Goal: Task Accomplishment & Management: Manage account settings

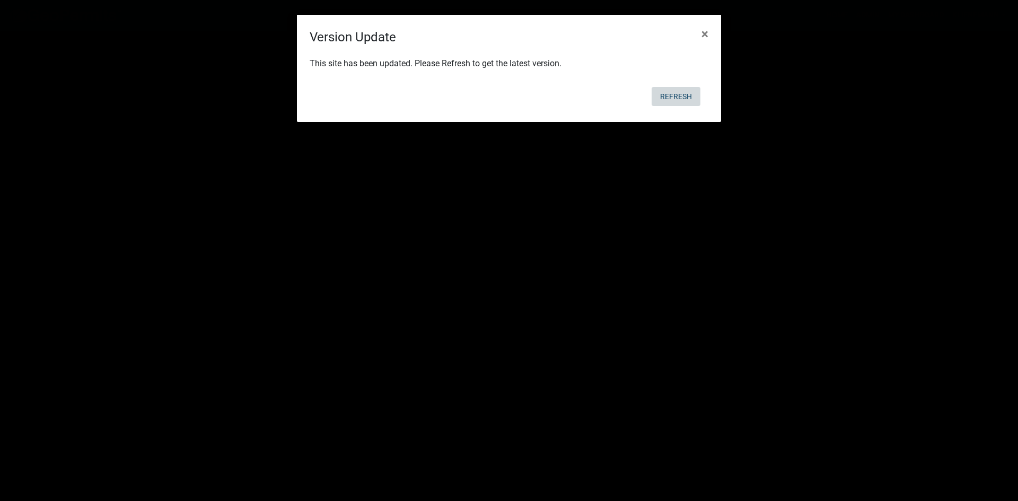
click at [679, 96] on button "Refresh" at bounding box center [676, 96] width 49 height 19
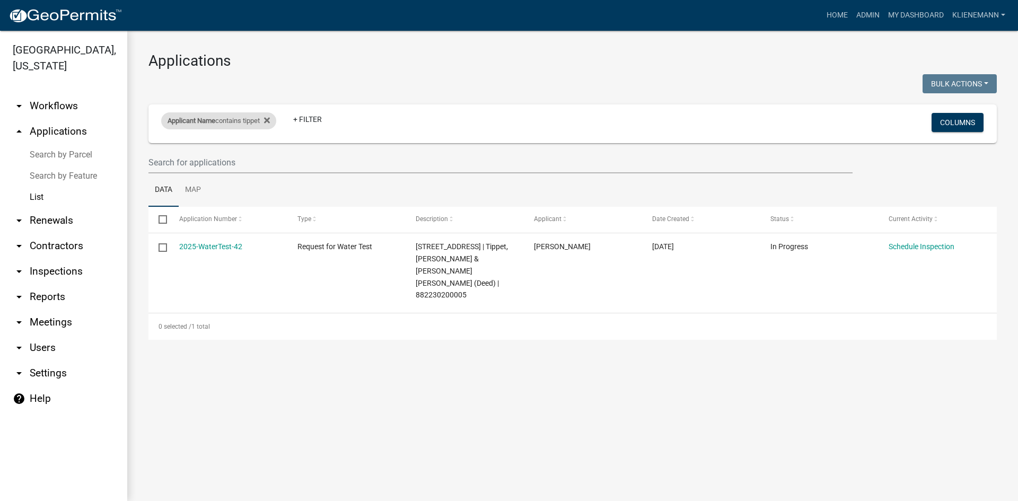
click at [275, 116] on div "Applicant Name contains tippet" at bounding box center [218, 120] width 115 height 17
click at [267, 122] on fa-icon at bounding box center [265, 120] width 10 height 17
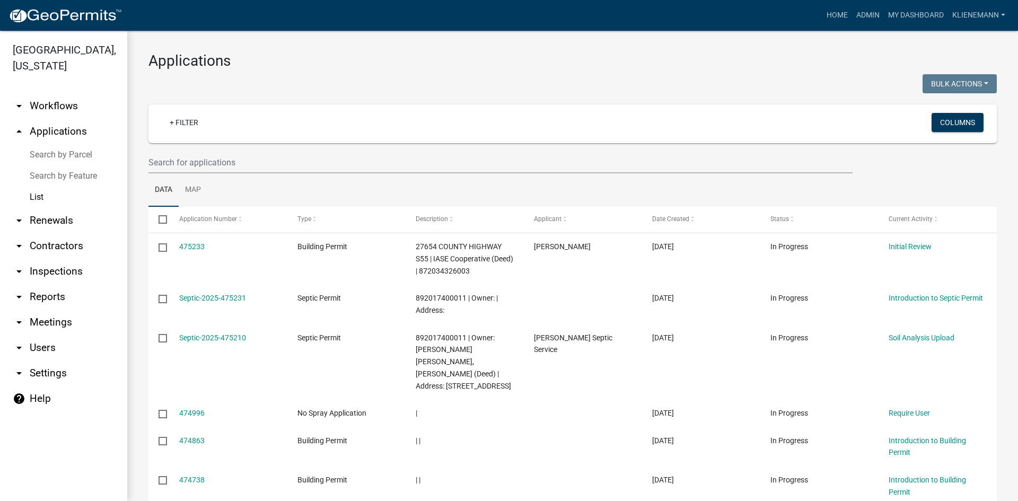
click at [59, 284] on link "arrow_drop_down Reports" at bounding box center [63, 296] width 127 height 25
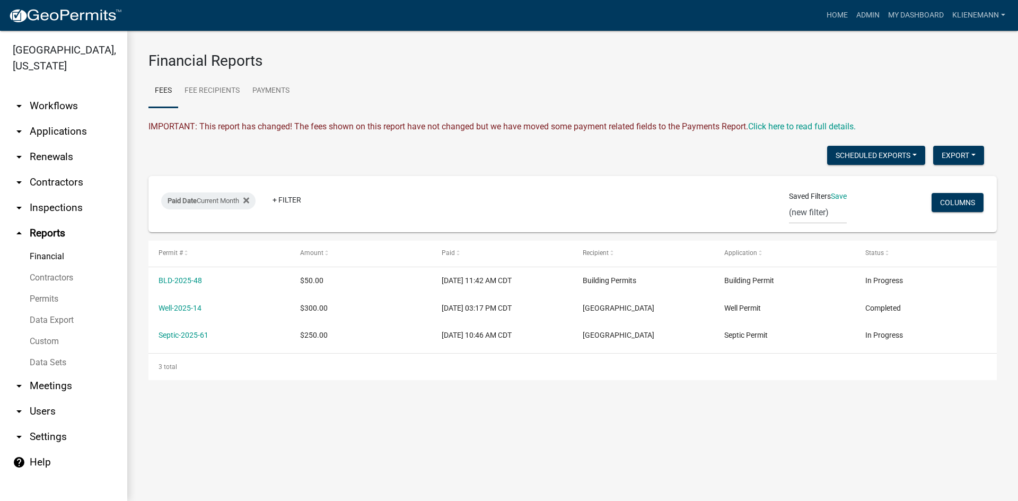
click at [76, 119] on link "arrow_drop_down Applications" at bounding box center [63, 131] width 127 height 25
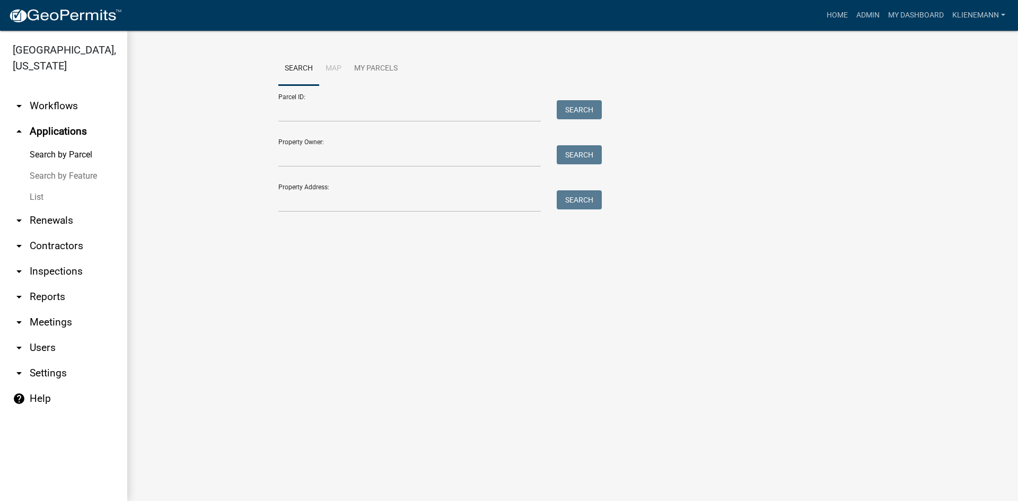
click at [57, 187] on link "List" at bounding box center [63, 197] width 127 height 21
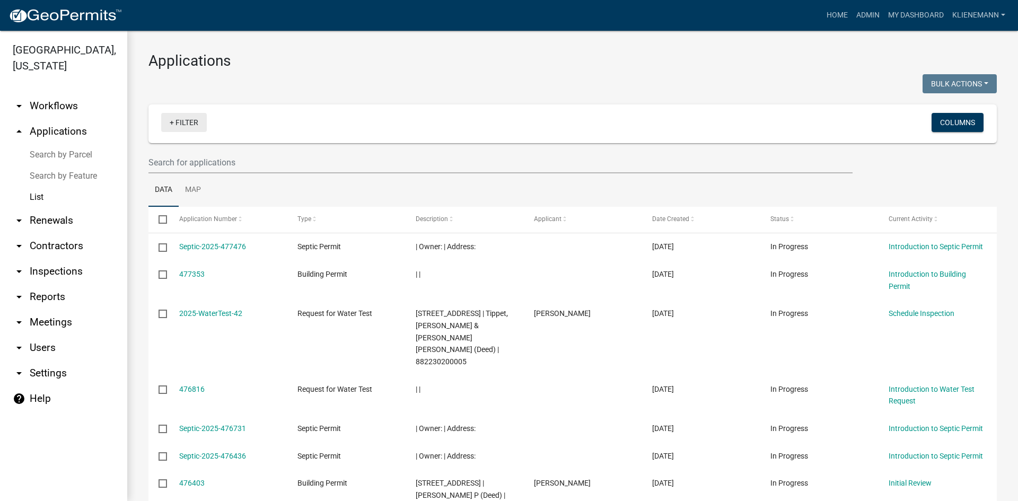
click at [204, 124] on link "+ Filter" at bounding box center [184, 122] width 46 height 19
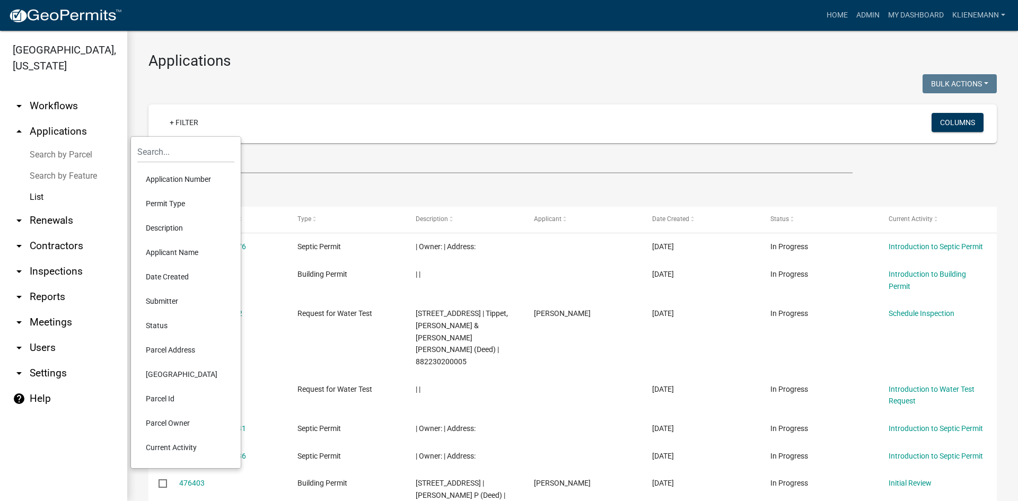
click at [172, 351] on li "Parcel Address" at bounding box center [185, 350] width 97 height 24
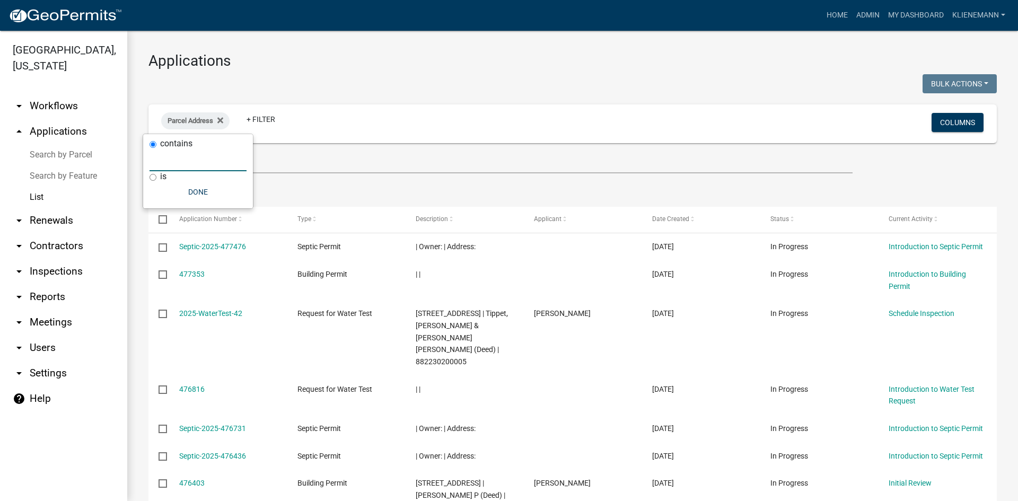
click at [217, 160] on input "text" at bounding box center [197, 160] width 97 height 22
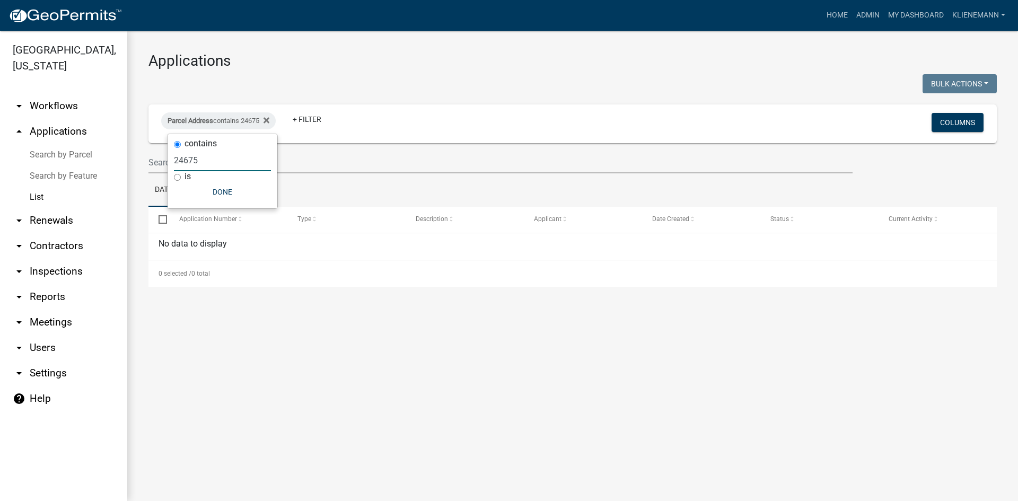
drag, startPoint x: 236, startPoint y: 163, endPoint x: 126, endPoint y: 153, distance: 111.3
click at [126, 153] on body "Internet Explorer does NOT work with GeoPermits. Get a new browser for more sec…" at bounding box center [509, 250] width 1018 height 501
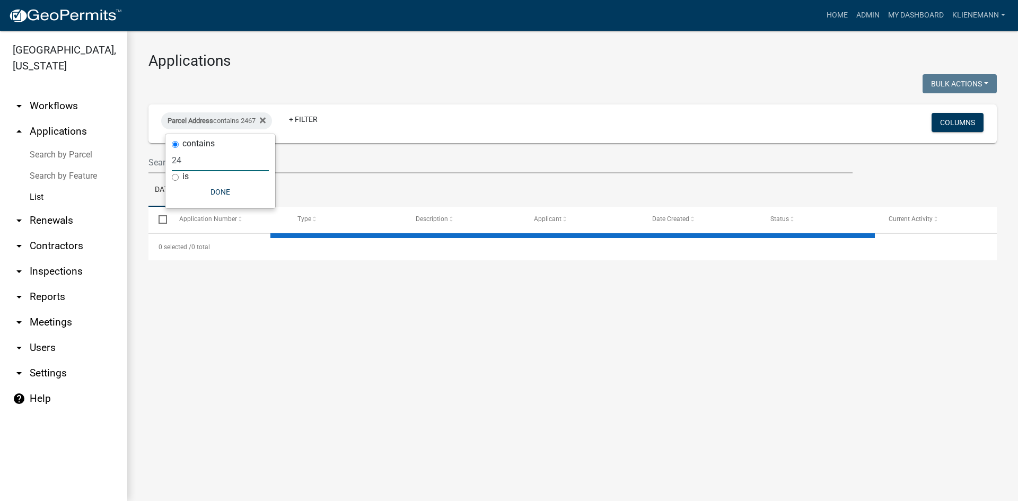
type input "2"
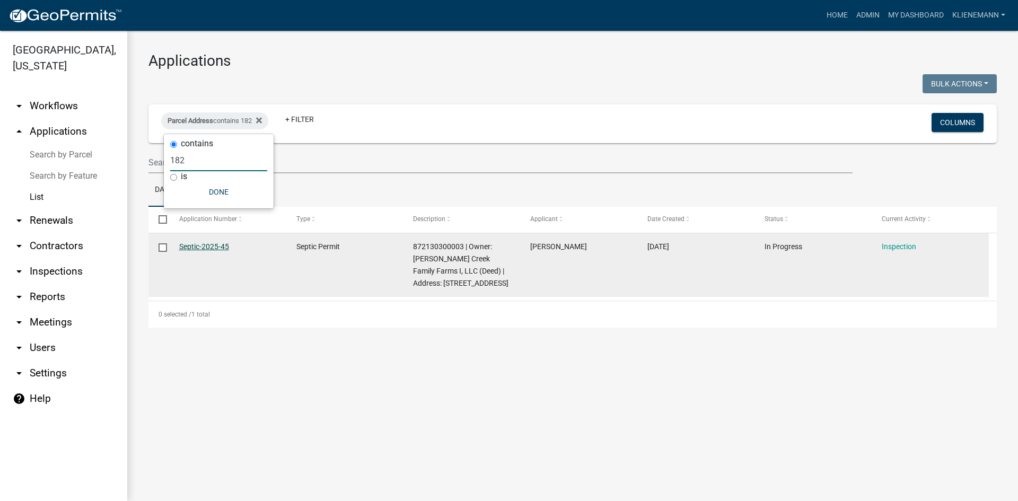
type input "182"
click at [201, 250] on link "Septic-2025-45" at bounding box center [204, 246] width 50 height 8
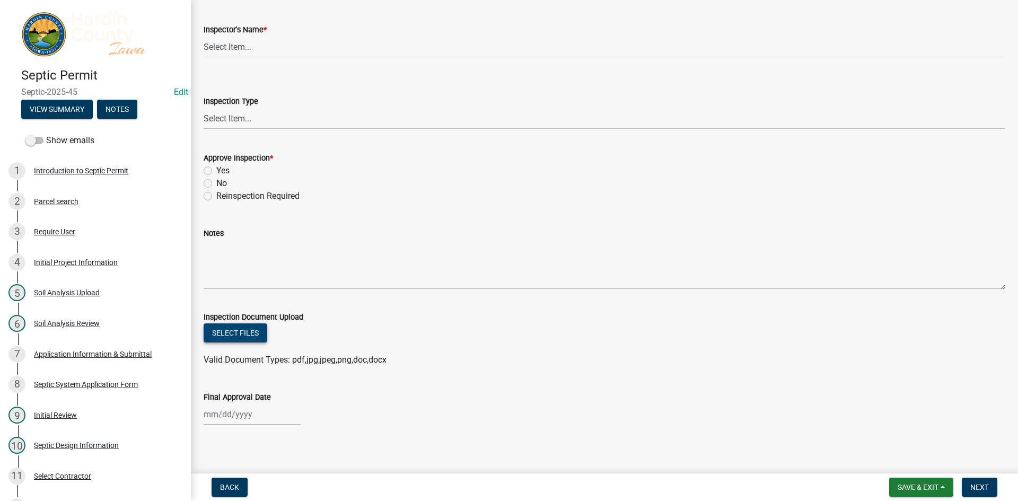
scroll to position [71, 0]
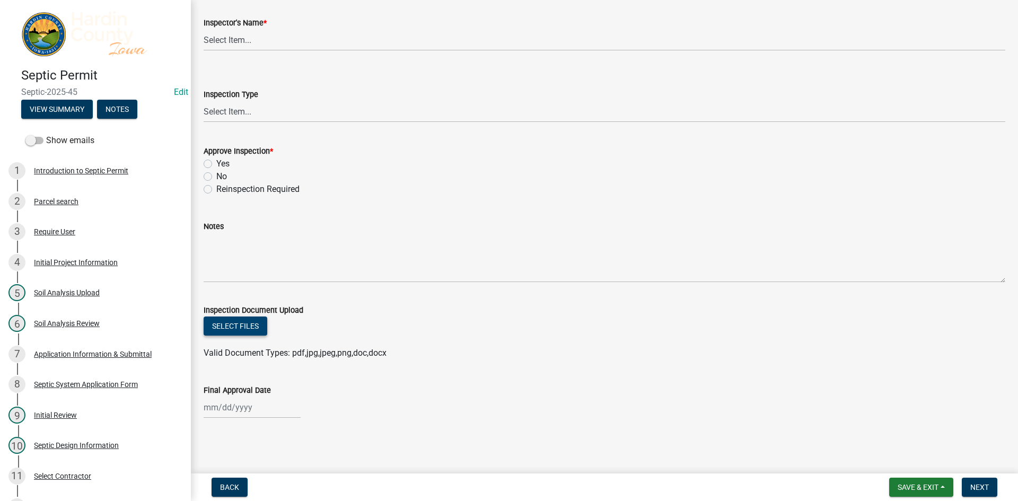
click at [247, 329] on button "Select files" at bounding box center [236, 325] width 64 height 19
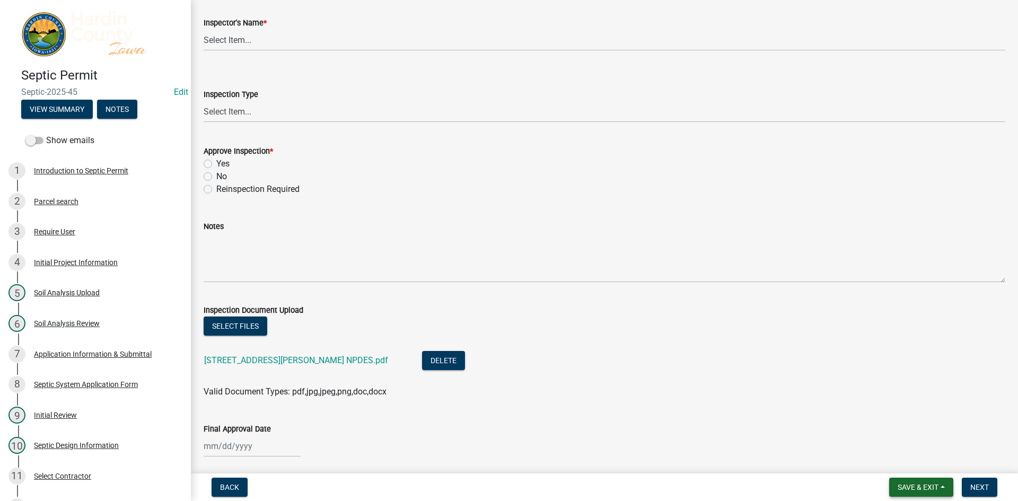
click at [925, 488] on span "Save & Exit" at bounding box center [918, 487] width 41 height 8
click at [917, 467] on button "Save & Exit" at bounding box center [910, 459] width 85 height 25
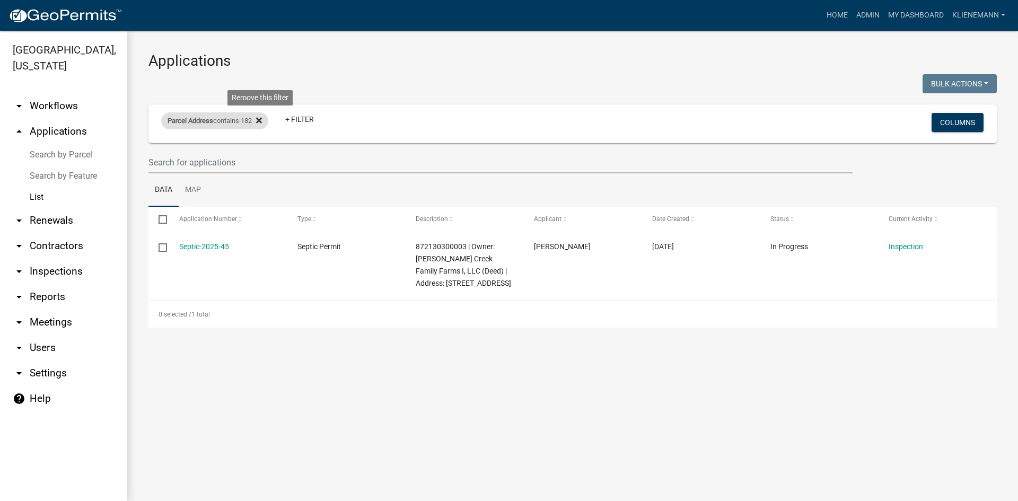
click at [262, 118] on icon at bounding box center [259, 120] width 6 height 8
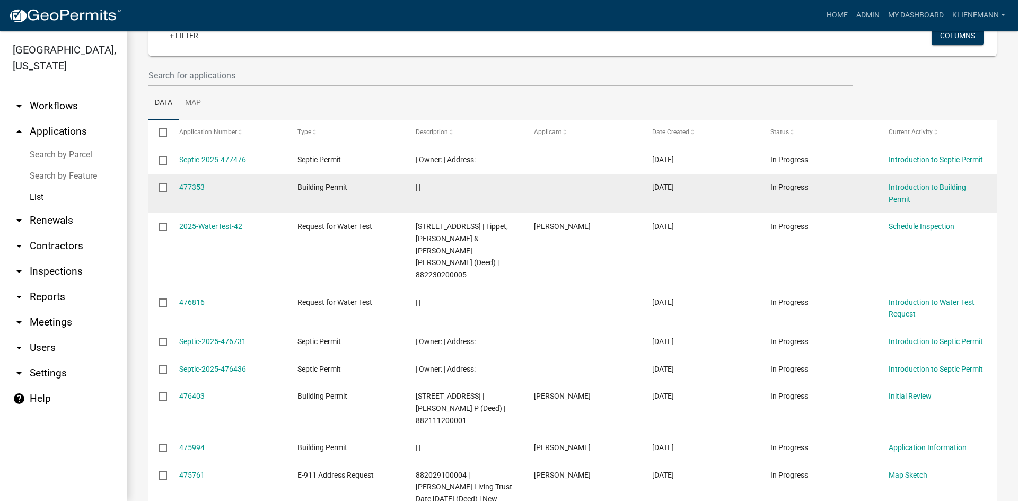
scroll to position [106, 0]
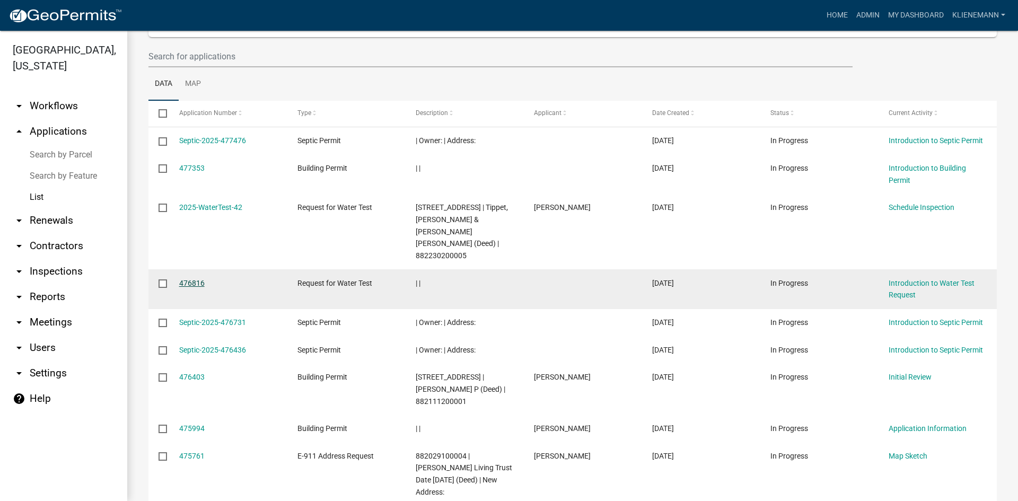
click at [187, 279] on link "476816" at bounding box center [191, 283] width 25 height 8
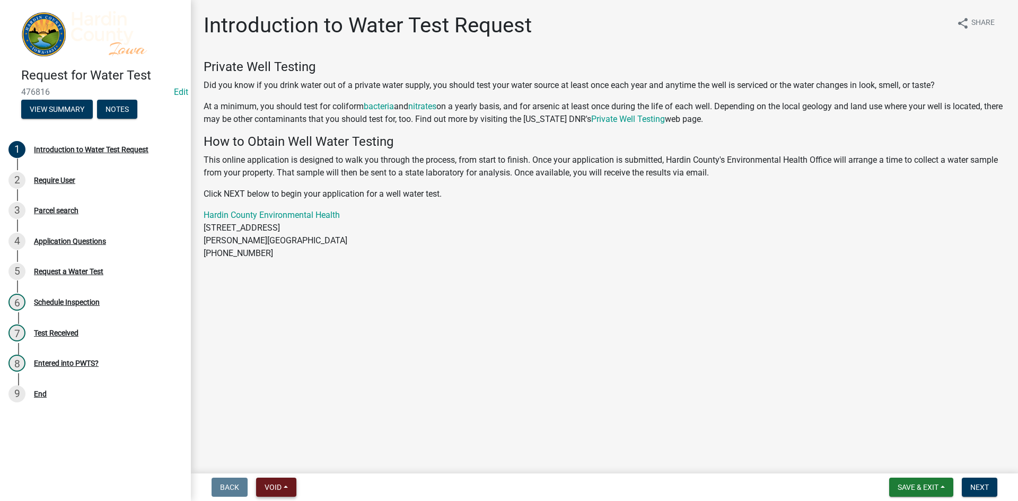
click at [262, 478] on button "Void" at bounding box center [276, 487] width 40 height 19
click at [275, 459] on button "Void" at bounding box center [298, 459] width 85 height 25
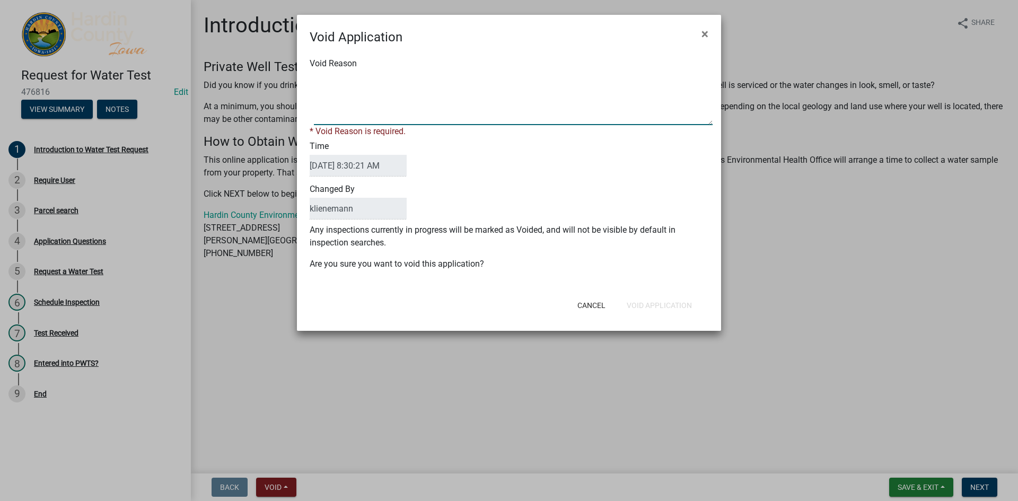
click at [373, 111] on textarea "Void Reason" at bounding box center [513, 98] width 399 height 53
type textarea "duplicate"
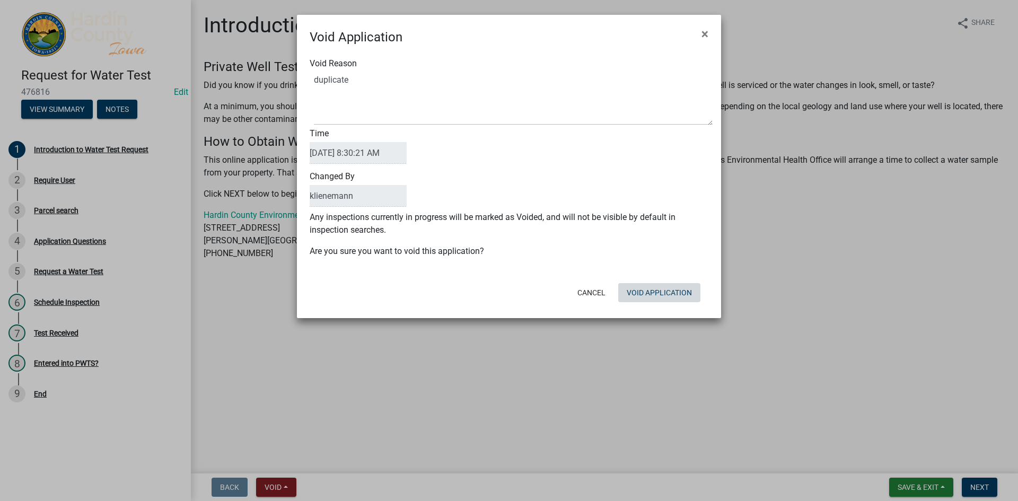
click at [669, 306] on form "Void Application × Void Reason Time [DATE] 8:30:21 AM Changed By [PERSON_NAME] …" at bounding box center [509, 162] width 424 height 294
click at [663, 295] on button "Void Application" at bounding box center [659, 292] width 82 height 19
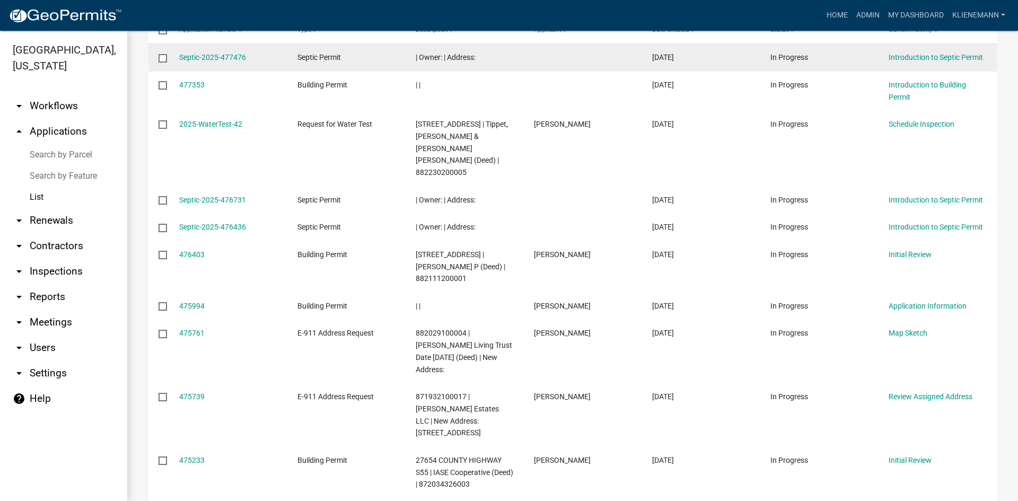
scroll to position [212, 0]
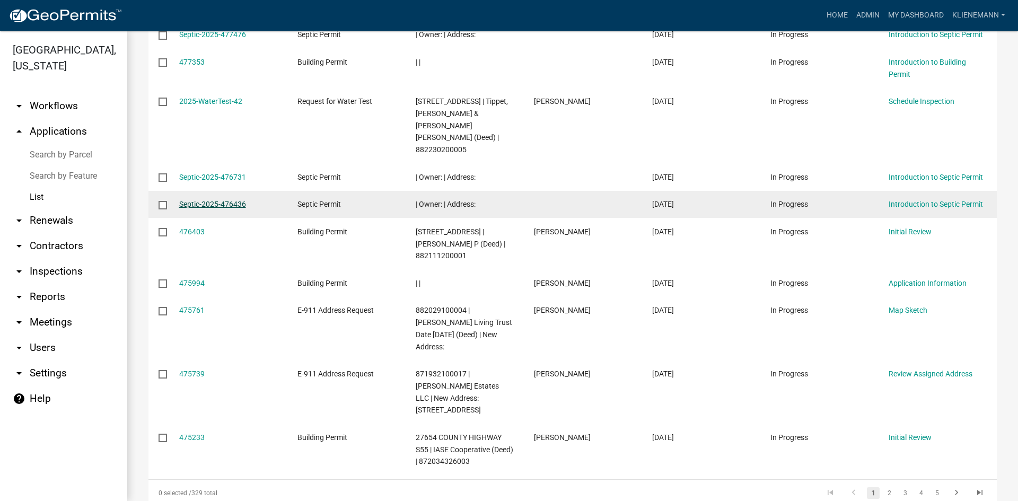
click at [207, 200] on link "Septic-2025-476436" at bounding box center [212, 204] width 67 height 8
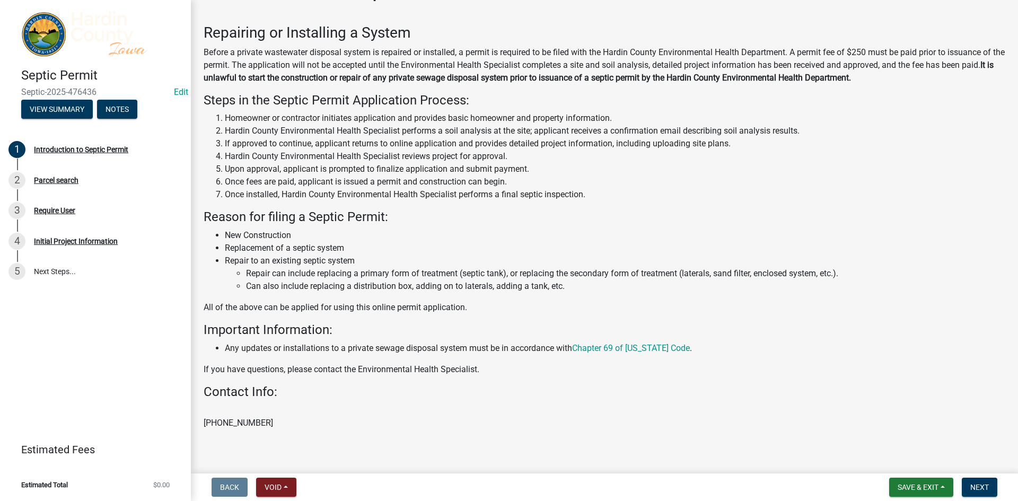
scroll to position [58, 0]
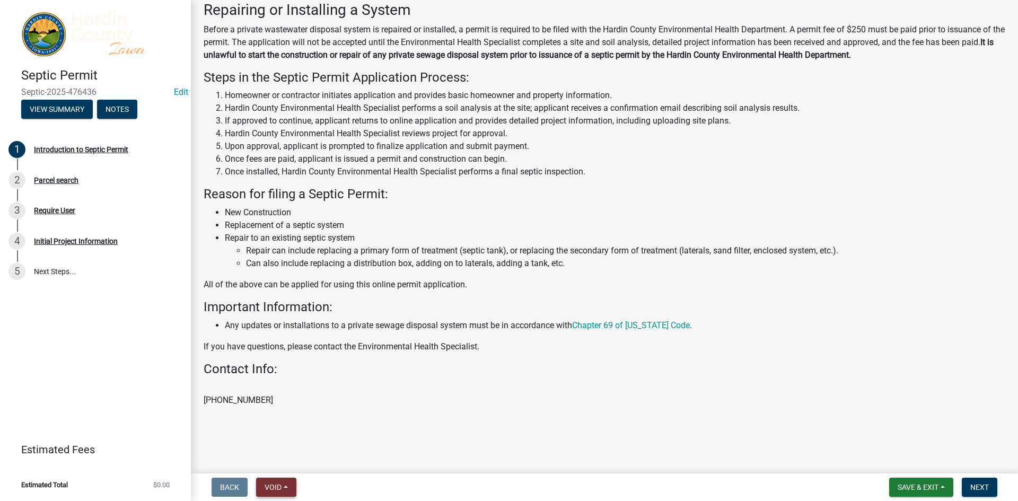
click at [276, 478] on button "Void" at bounding box center [276, 487] width 40 height 19
click at [289, 459] on button "Void" at bounding box center [298, 459] width 85 height 25
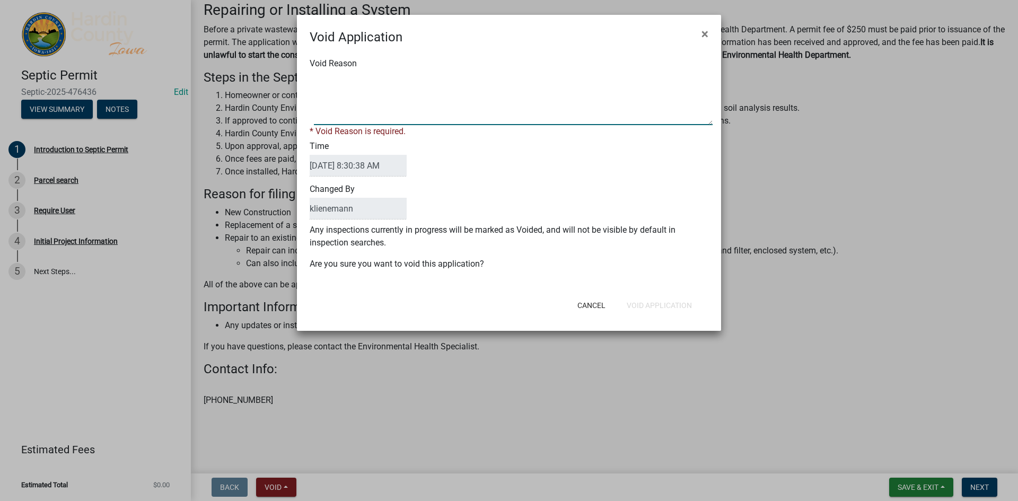
click at [352, 103] on textarea "Void Reason" at bounding box center [513, 98] width 399 height 53
type textarea "duplicate"
click at [674, 304] on div "Cancel Void Application" at bounding box center [577, 306] width 261 height 28
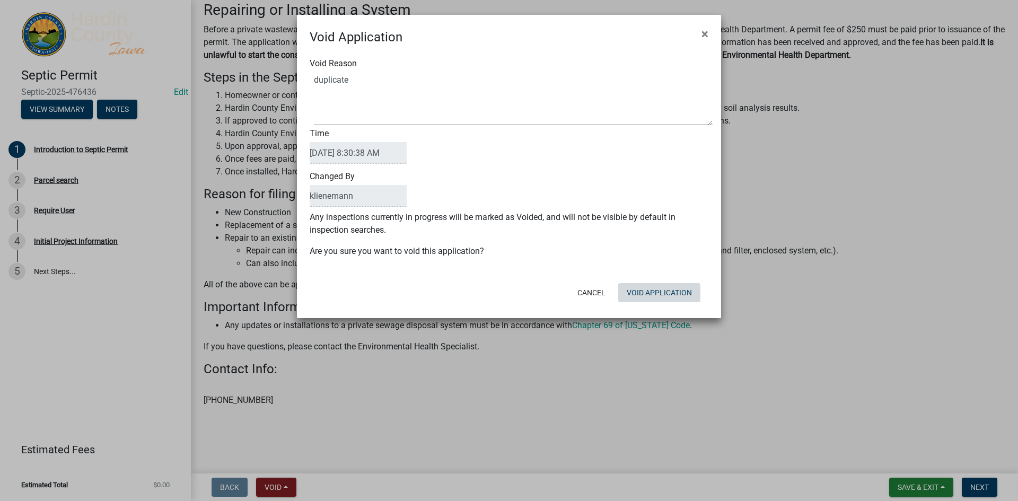
click at [671, 292] on button "Void Application" at bounding box center [659, 292] width 82 height 19
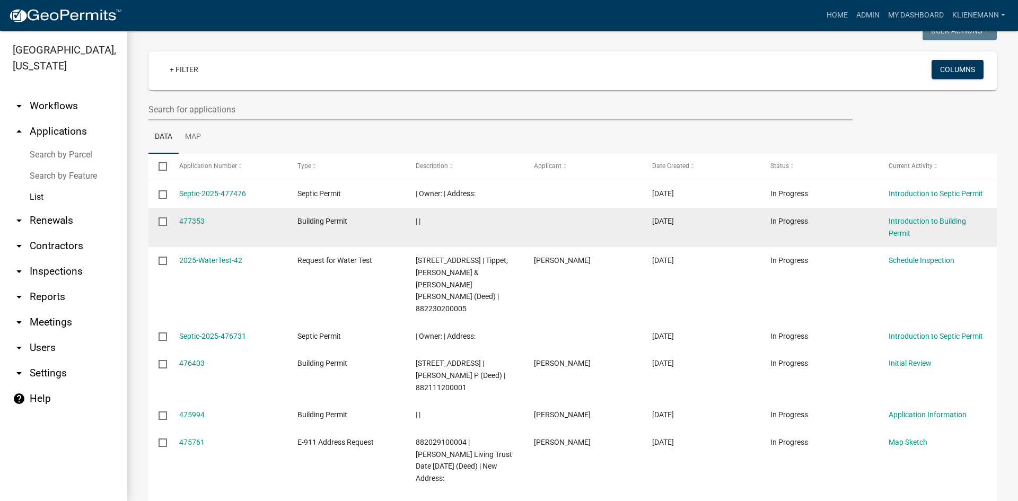
scroll to position [106, 0]
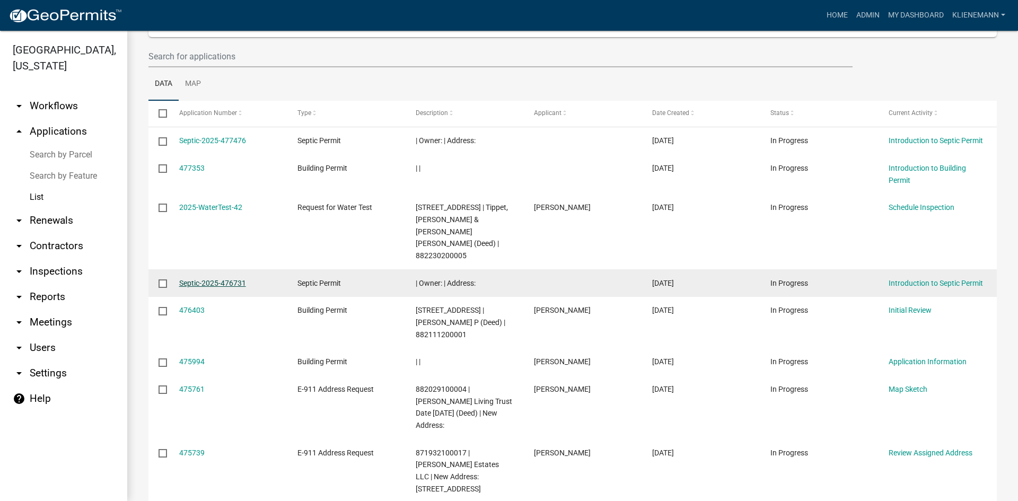
click at [240, 279] on link "Septic-2025-476731" at bounding box center [212, 283] width 67 height 8
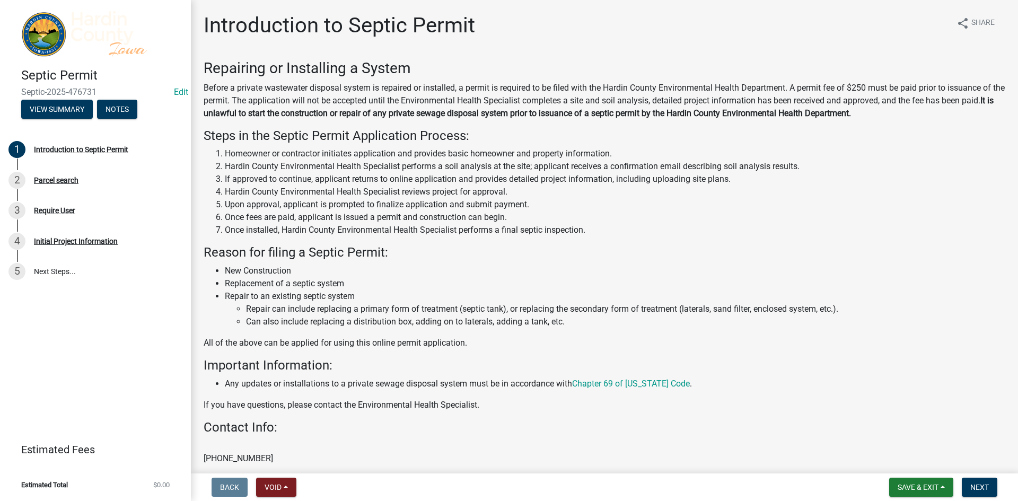
click at [286, 477] on nav "Back Void Withdraw Lock Expire Void Save & Exit Save Save & Exit Next" at bounding box center [604, 487] width 827 height 28
click at [283, 480] on button "Void" at bounding box center [276, 487] width 40 height 19
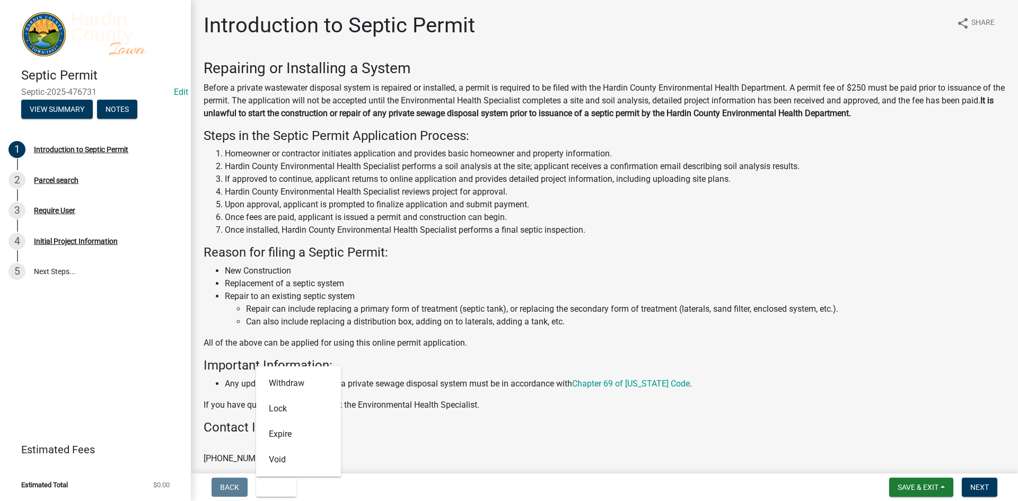
click at [292, 473] on div "Withdraw Lock Expire Void" at bounding box center [298, 421] width 85 height 110
click at [294, 464] on button "Void" at bounding box center [298, 459] width 85 height 25
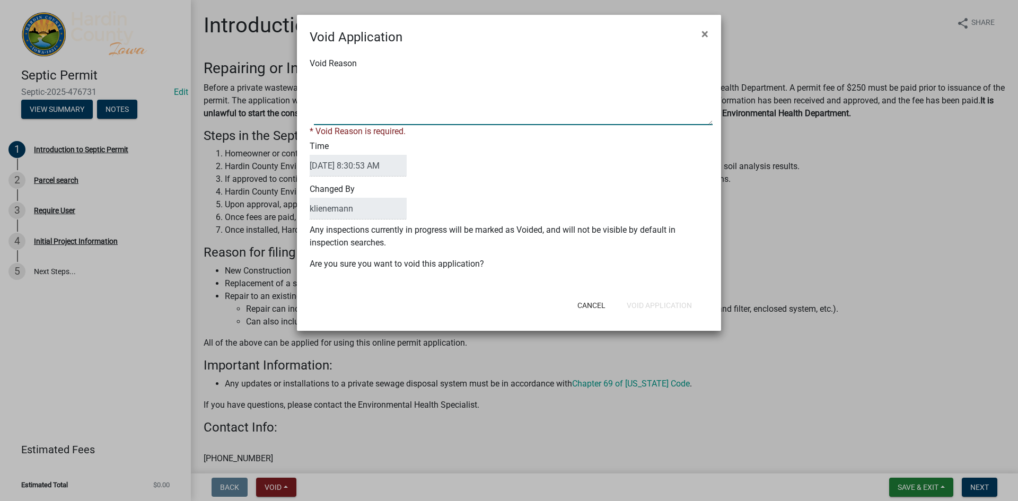
click at [351, 110] on textarea "Void Reason" at bounding box center [513, 98] width 399 height 53
type textarea "duplicate"
click at [641, 299] on button "Void Application" at bounding box center [659, 305] width 82 height 19
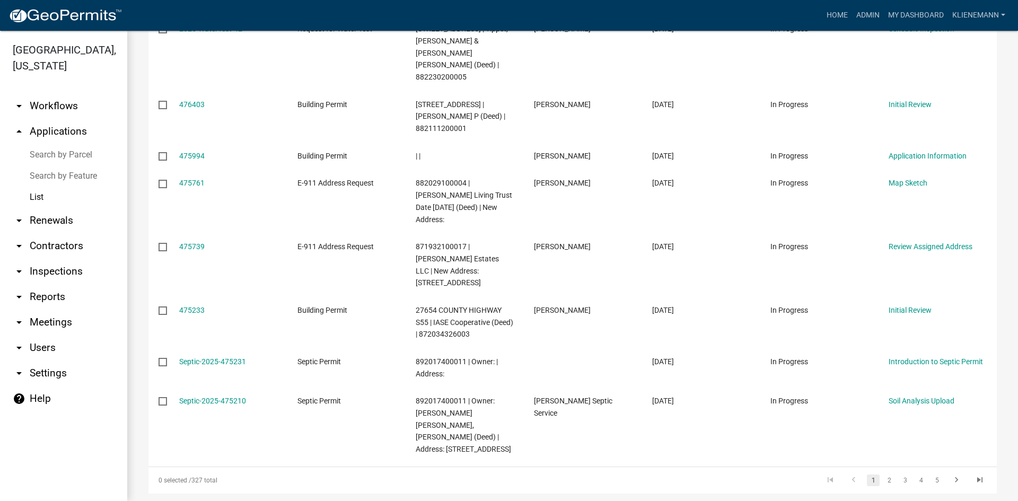
scroll to position [295, 0]
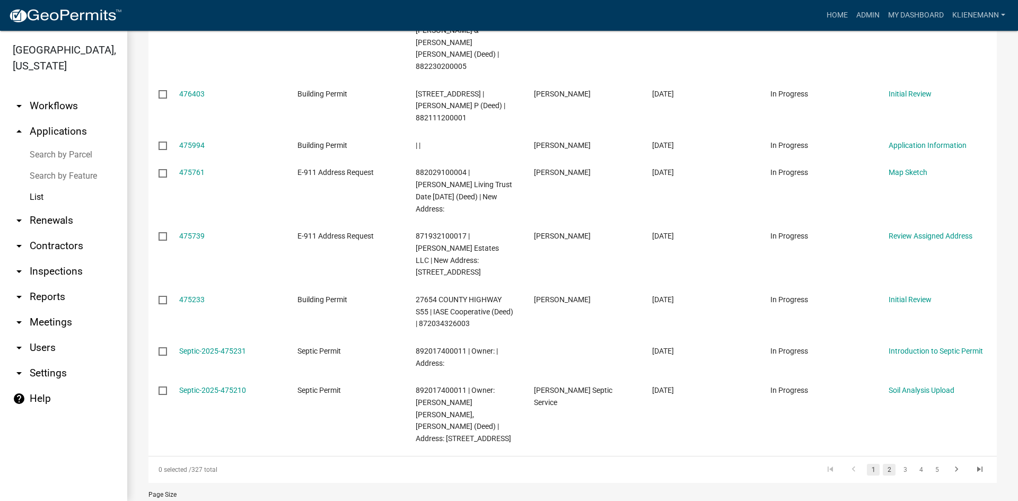
click at [883, 464] on link "2" at bounding box center [889, 470] width 13 height 12
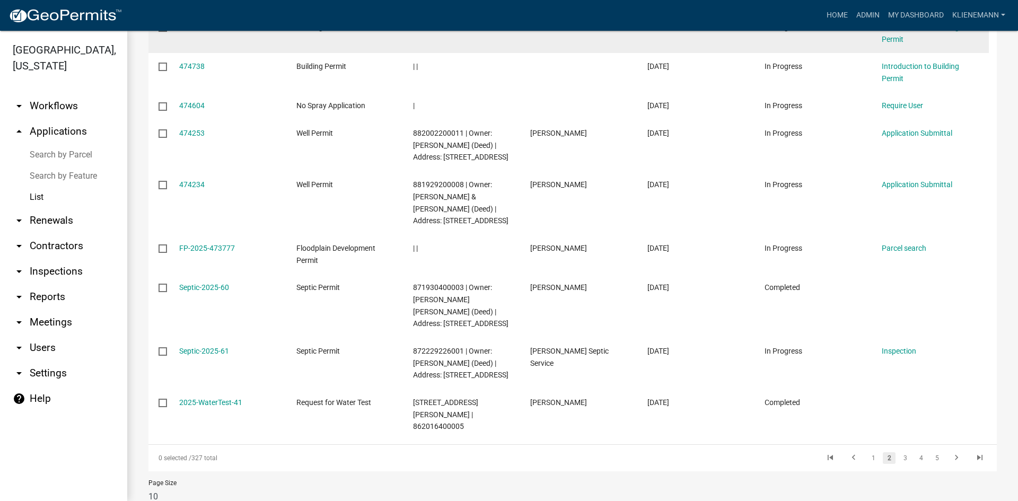
scroll to position [271, 0]
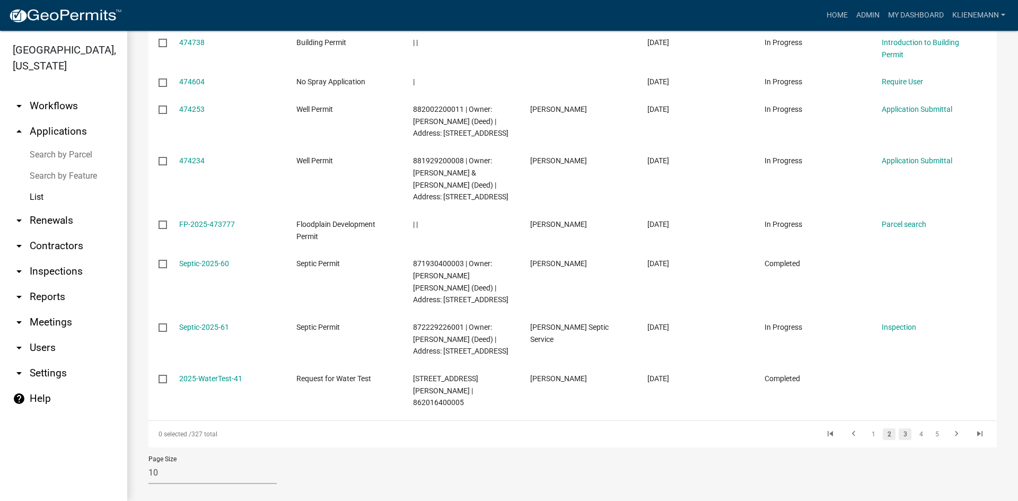
click at [899, 428] on link "3" at bounding box center [905, 434] width 13 height 12
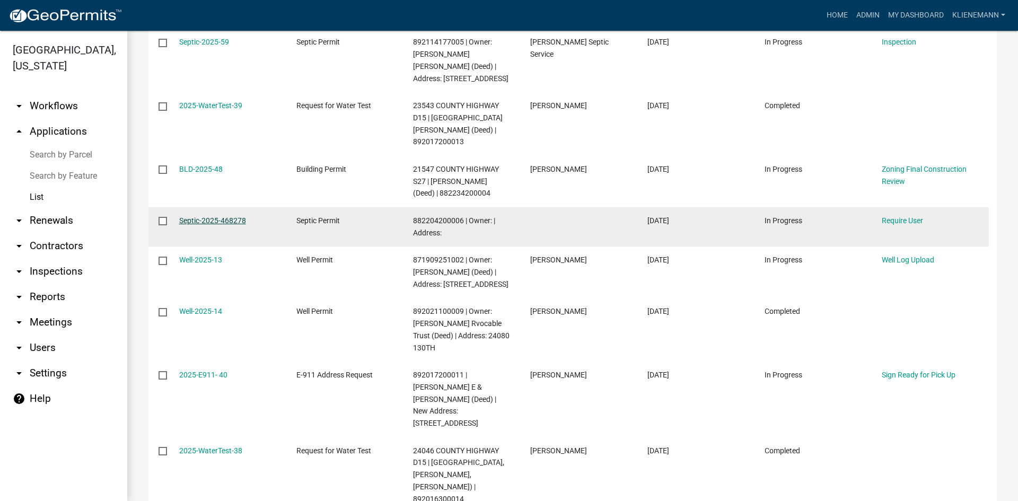
click at [193, 216] on link "Septic-2025-468278" at bounding box center [212, 220] width 67 height 8
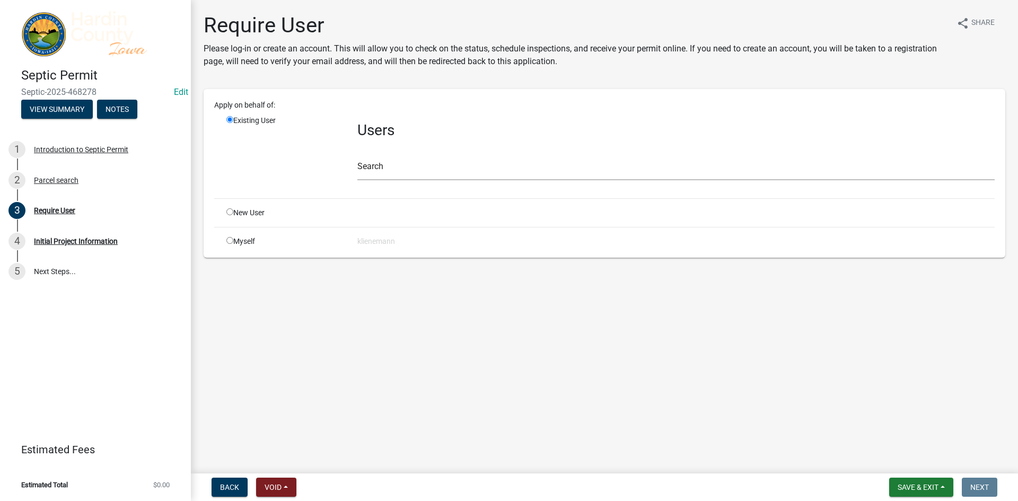
click at [66, 178] on div "Parcel search" at bounding box center [56, 180] width 45 height 7
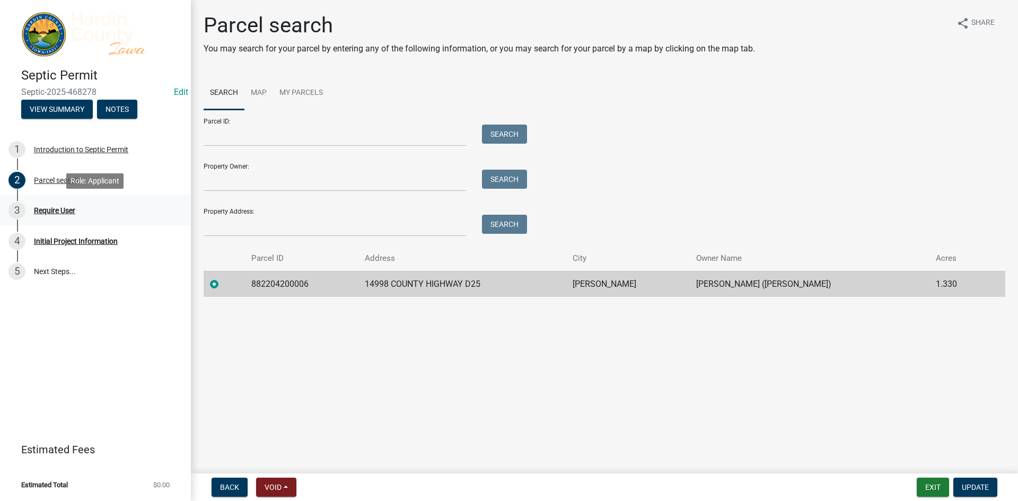
click at [62, 212] on div "Require User" at bounding box center [54, 210] width 41 height 7
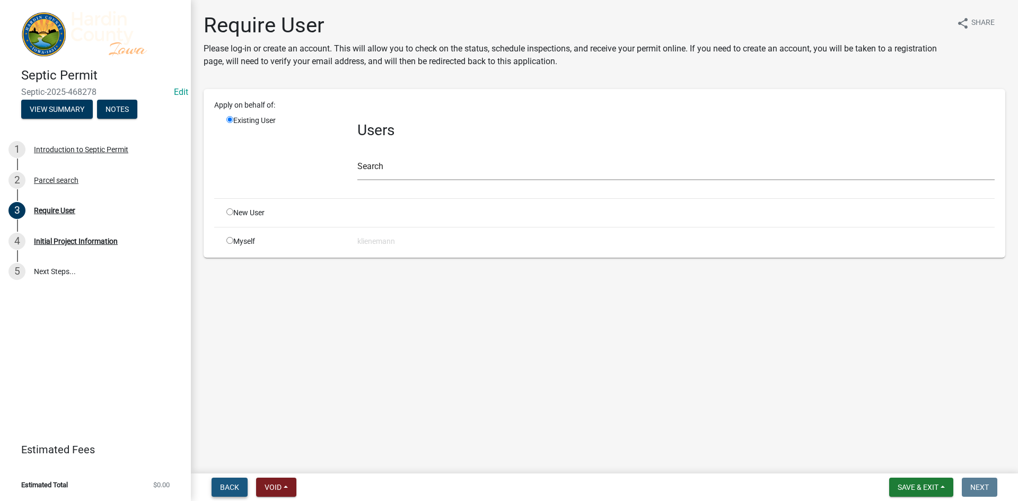
click at [232, 490] on span "Back" at bounding box center [229, 487] width 19 height 8
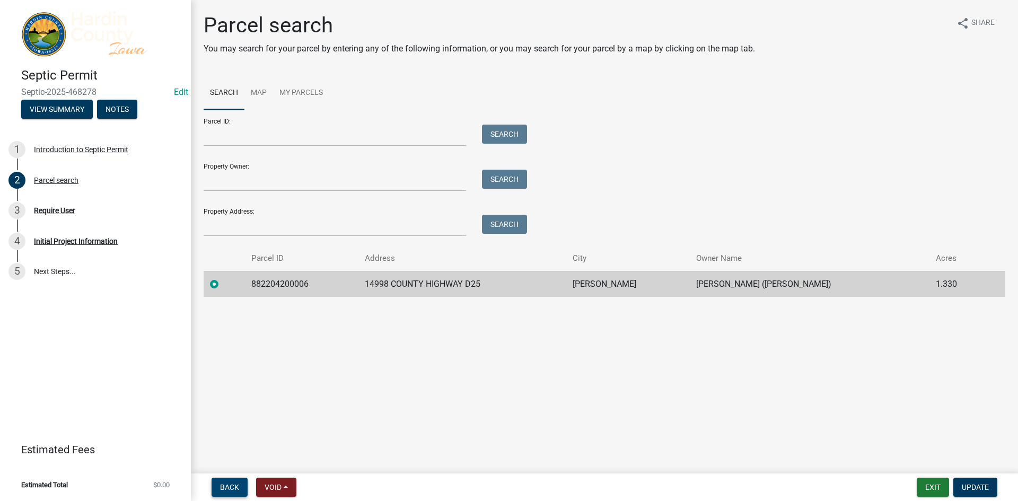
click at [236, 480] on button "Back" at bounding box center [230, 487] width 36 height 19
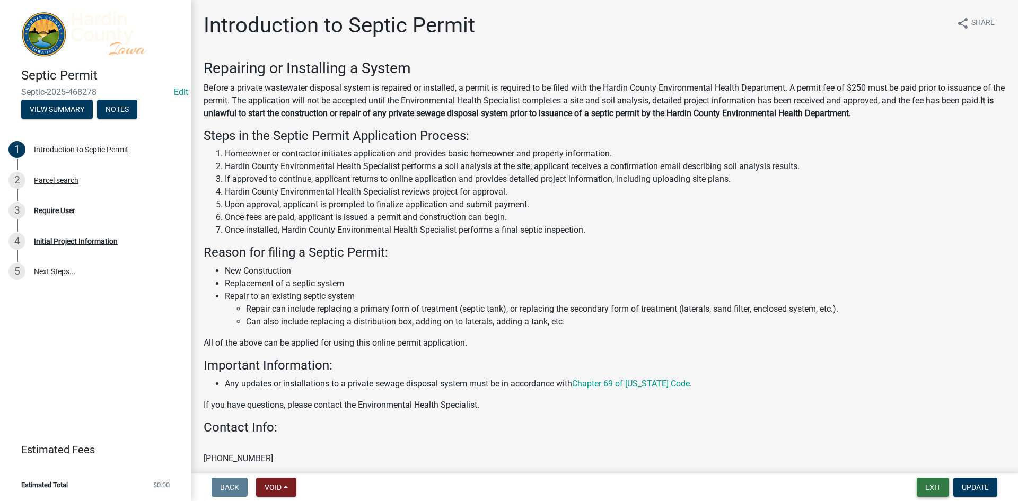
click at [923, 494] on button "Exit" at bounding box center [933, 487] width 32 height 19
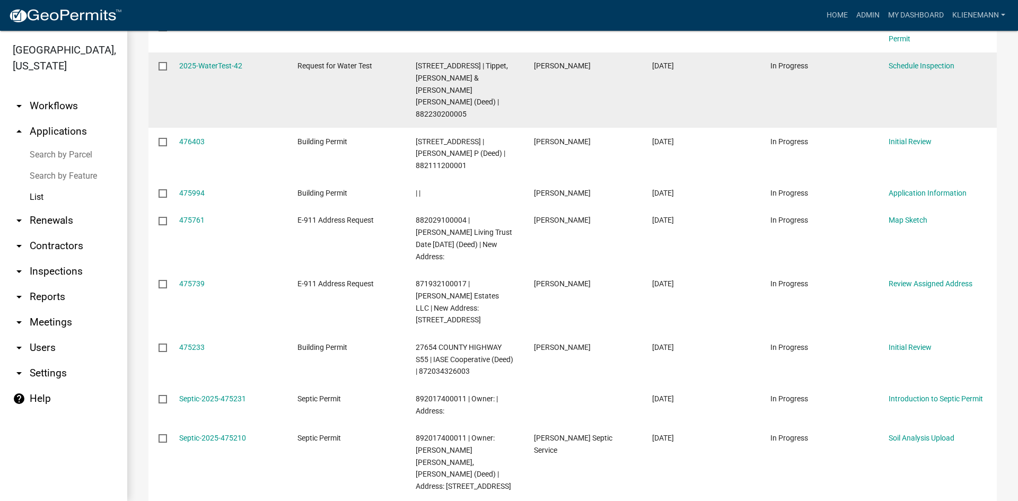
scroll to position [295, 0]
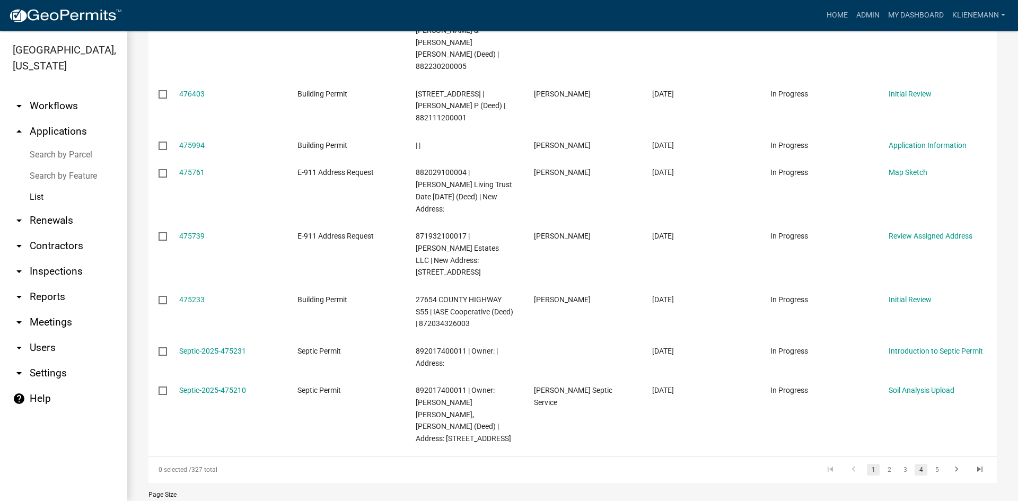
click at [914, 464] on link "4" at bounding box center [920, 470] width 13 height 12
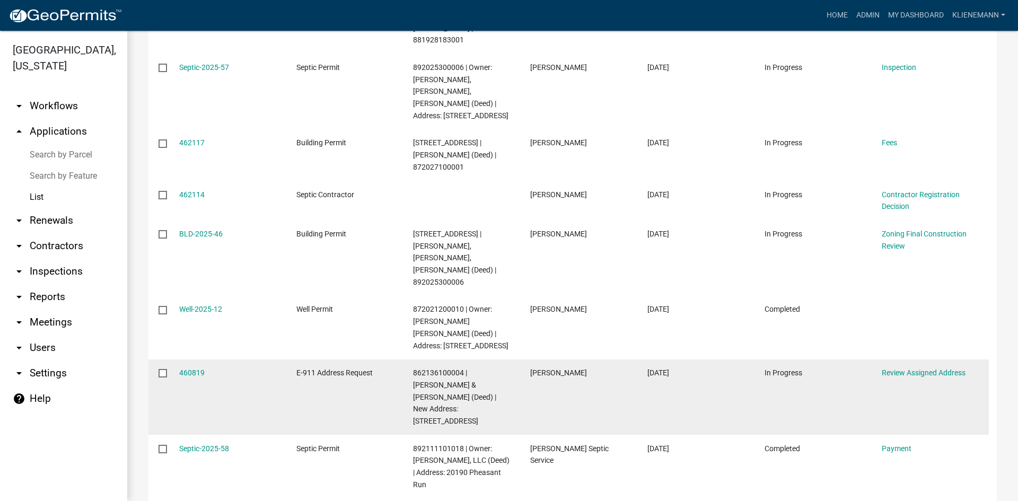
scroll to position [356, 0]
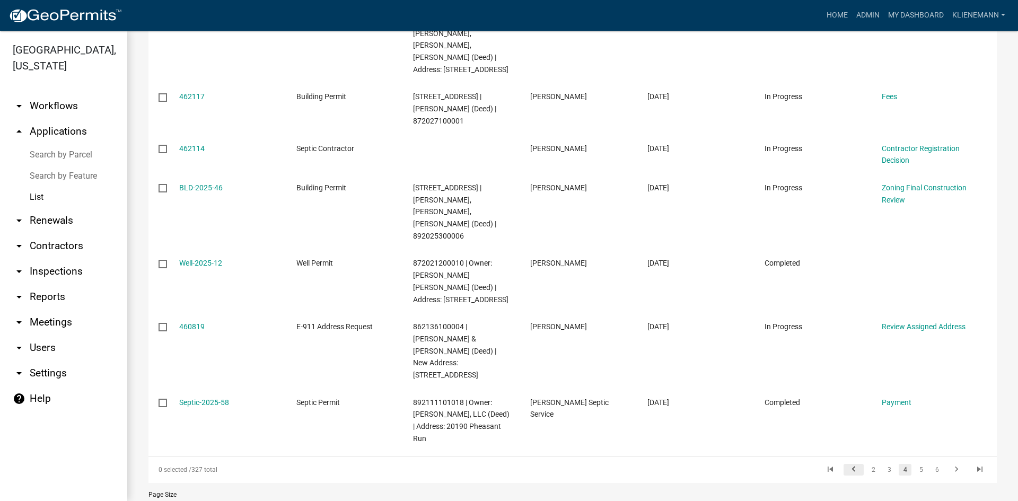
click at [847, 464] on icon "go to previous page" at bounding box center [854, 470] width 14 height 13
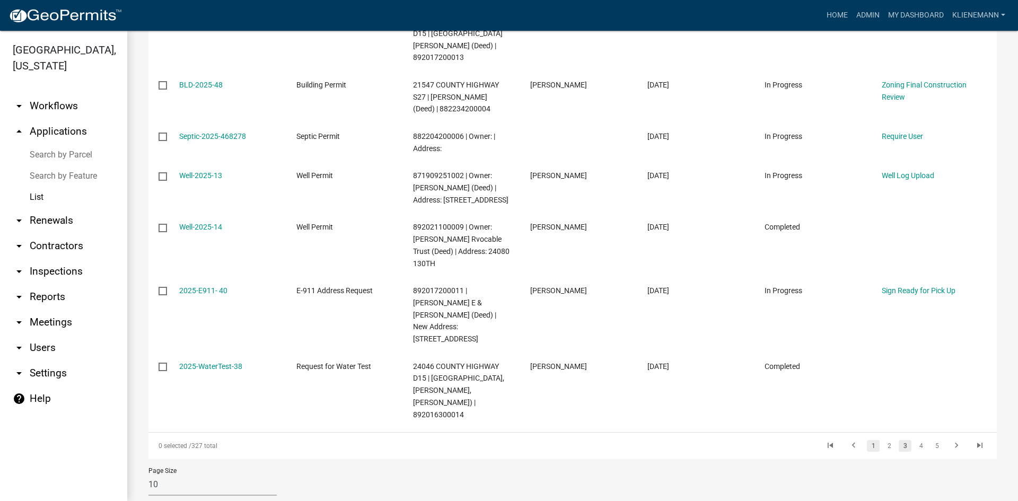
click at [867, 440] on link "1" at bounding box center [873, 446] width 13 height 12
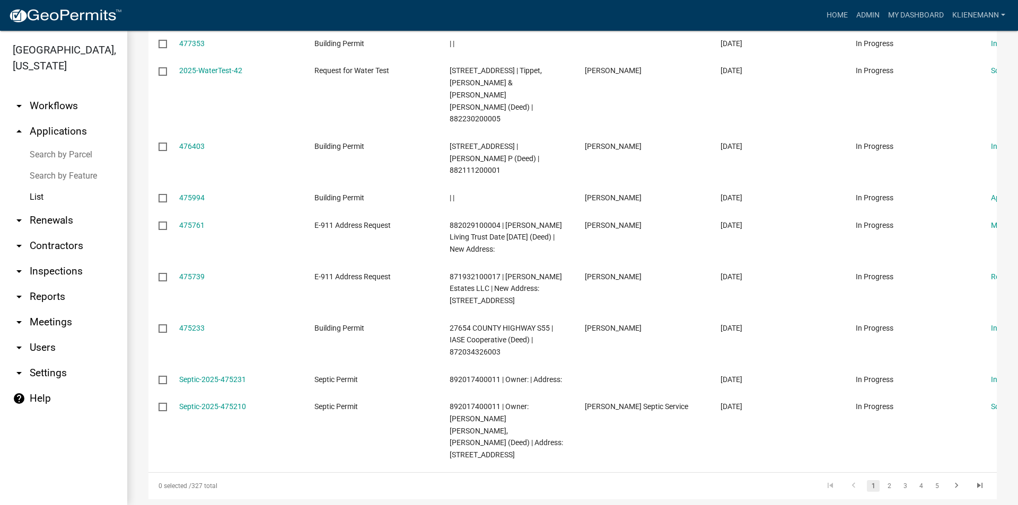
scroll to position [250, 0]
